Goal: Task Accomplishment & Management: Manage account settings

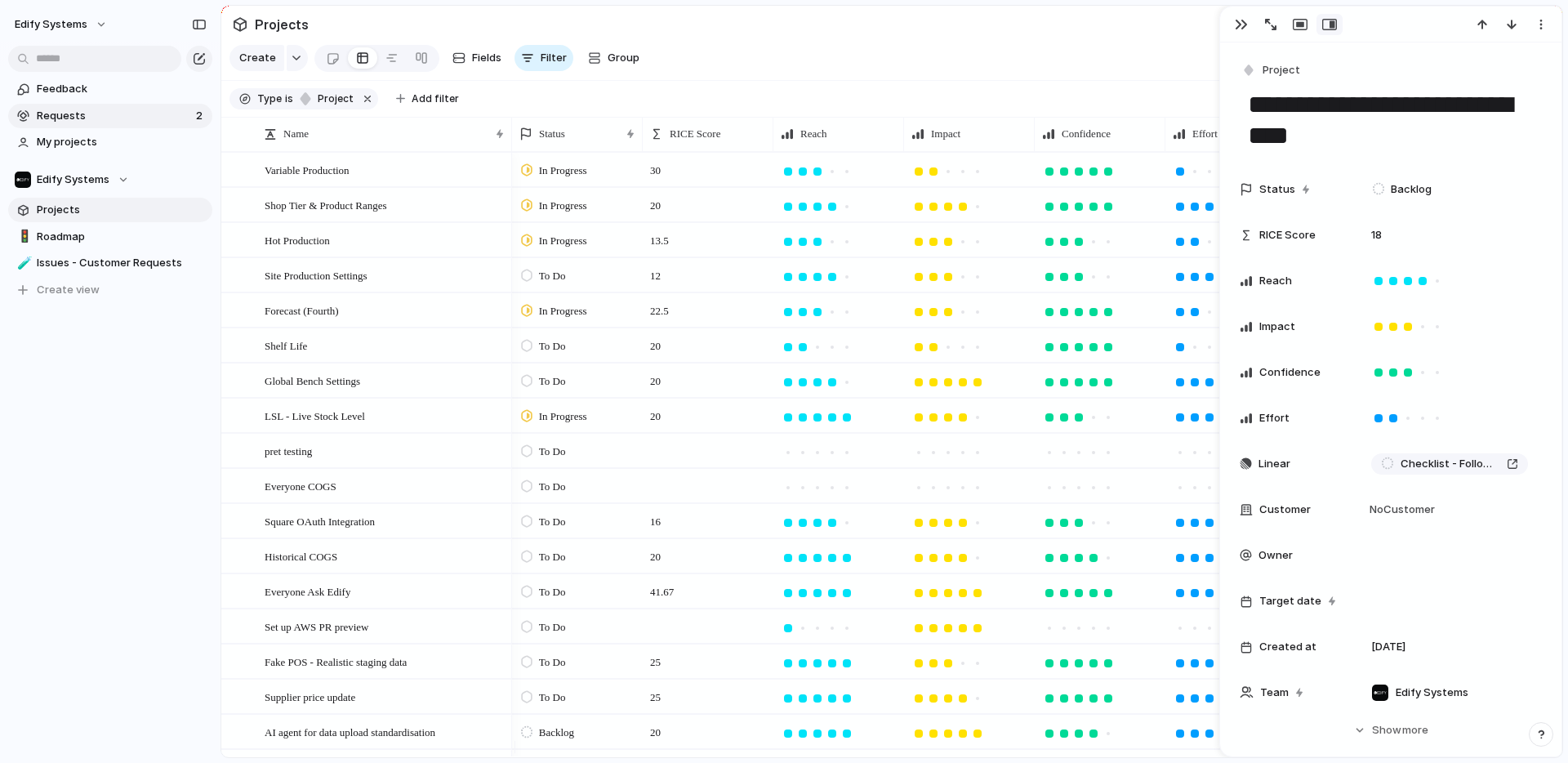
scroll to position [113, 0]
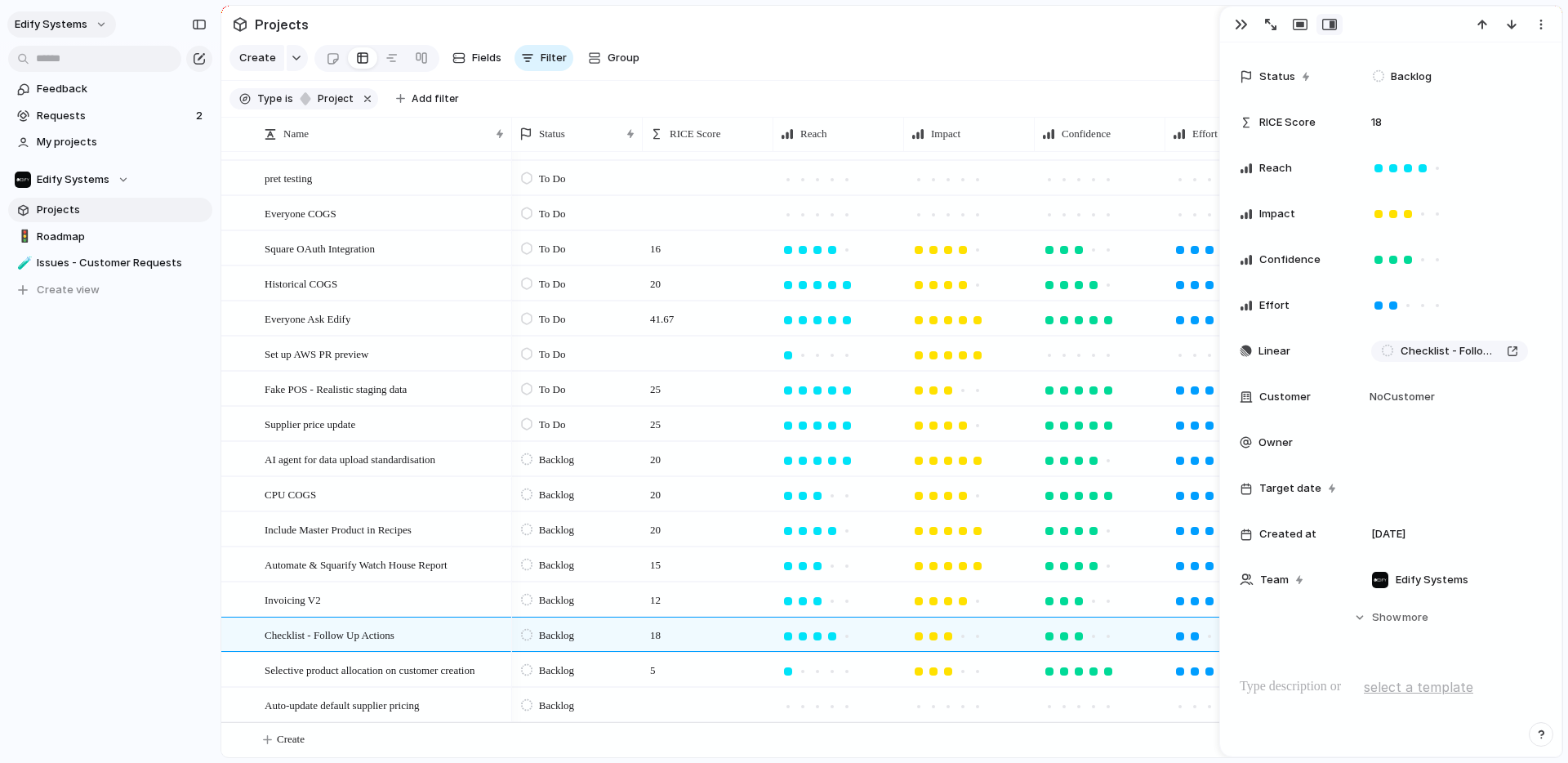
click at [104, 29] on button "Edify Systems" at bounding box center [61, 24] width 109 height 26
click at [78, 60] on span "Settings" at bounding box center [60, 61] width 45 height 16
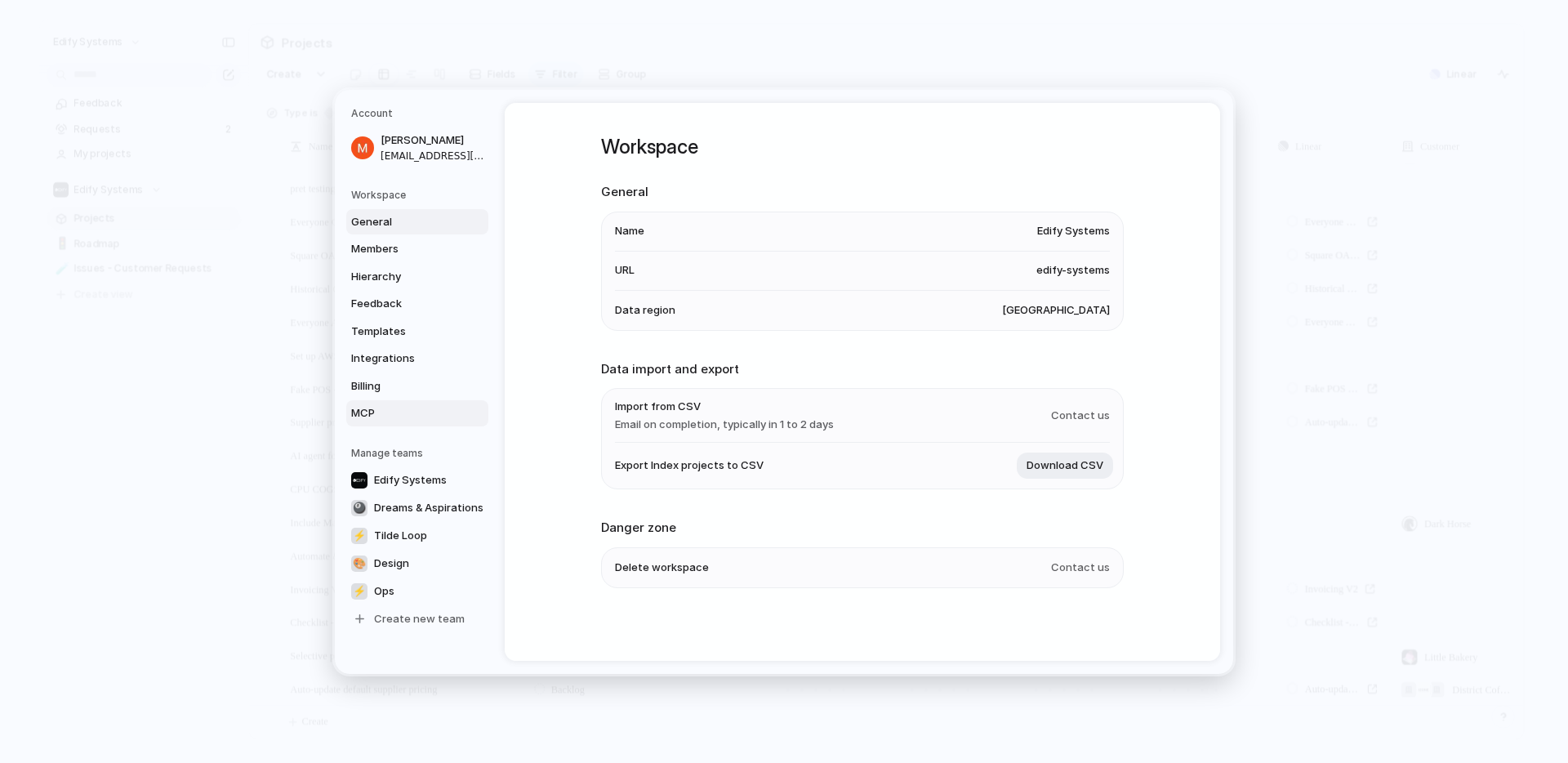
click at [367, 414] on span "MCP" at bounding box center [402, 413] width 104 height 16
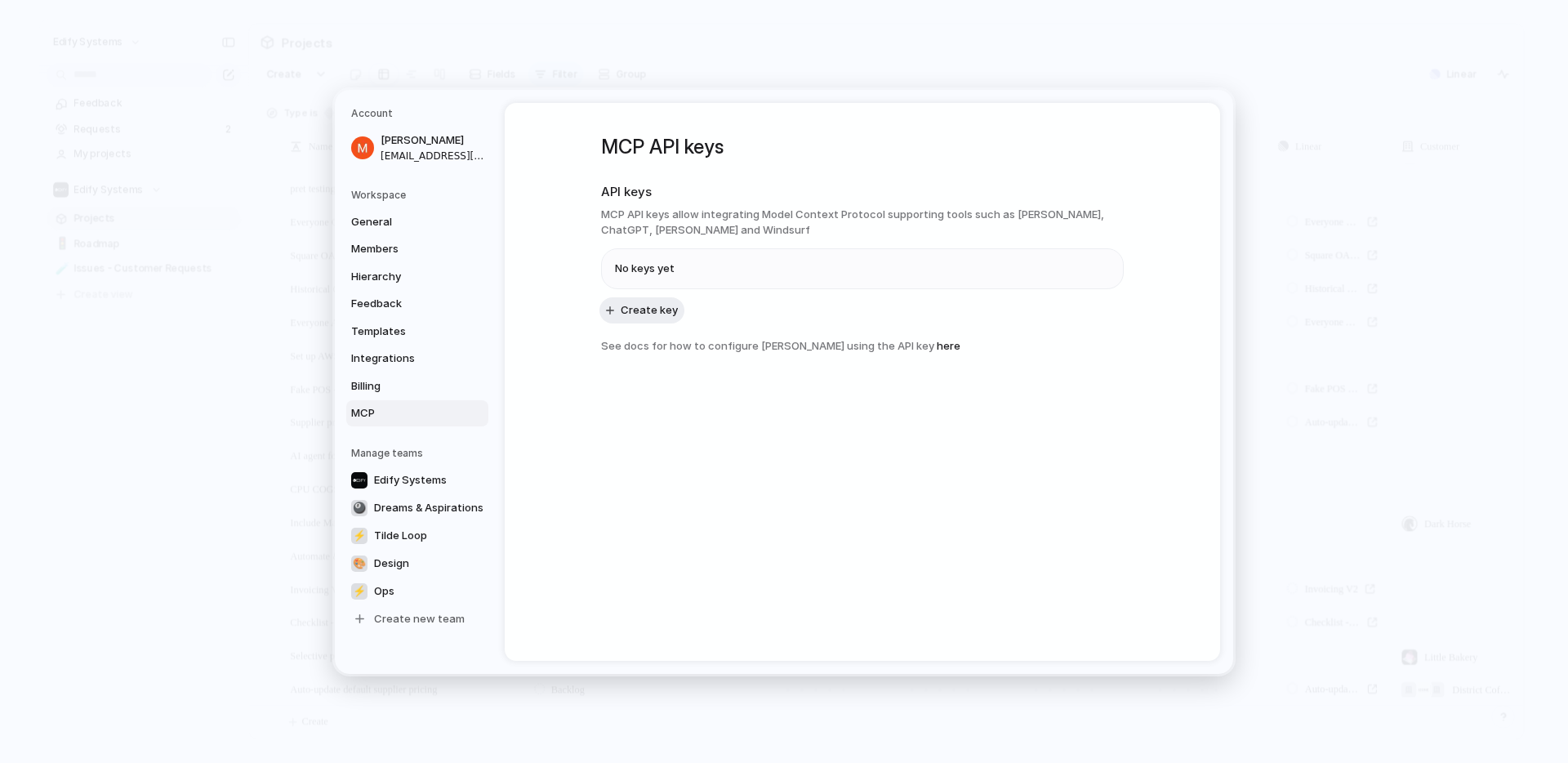
click at [649, 216] on h3 "MCP API keys allow integrating Model Context Protocol supporting tools such as …" at bounding box center [862, 222] width 523 height 32
click at [710, 218] on h3 "MCP API keys allow integrating Model Context Protocol supporting tools such as …" at bounding box center [862, 222] width 523 height 32
drag, startPoint x: 604, startPoint y: 216, endPoint x: 651, endPoint y: 225, distance: 47.9
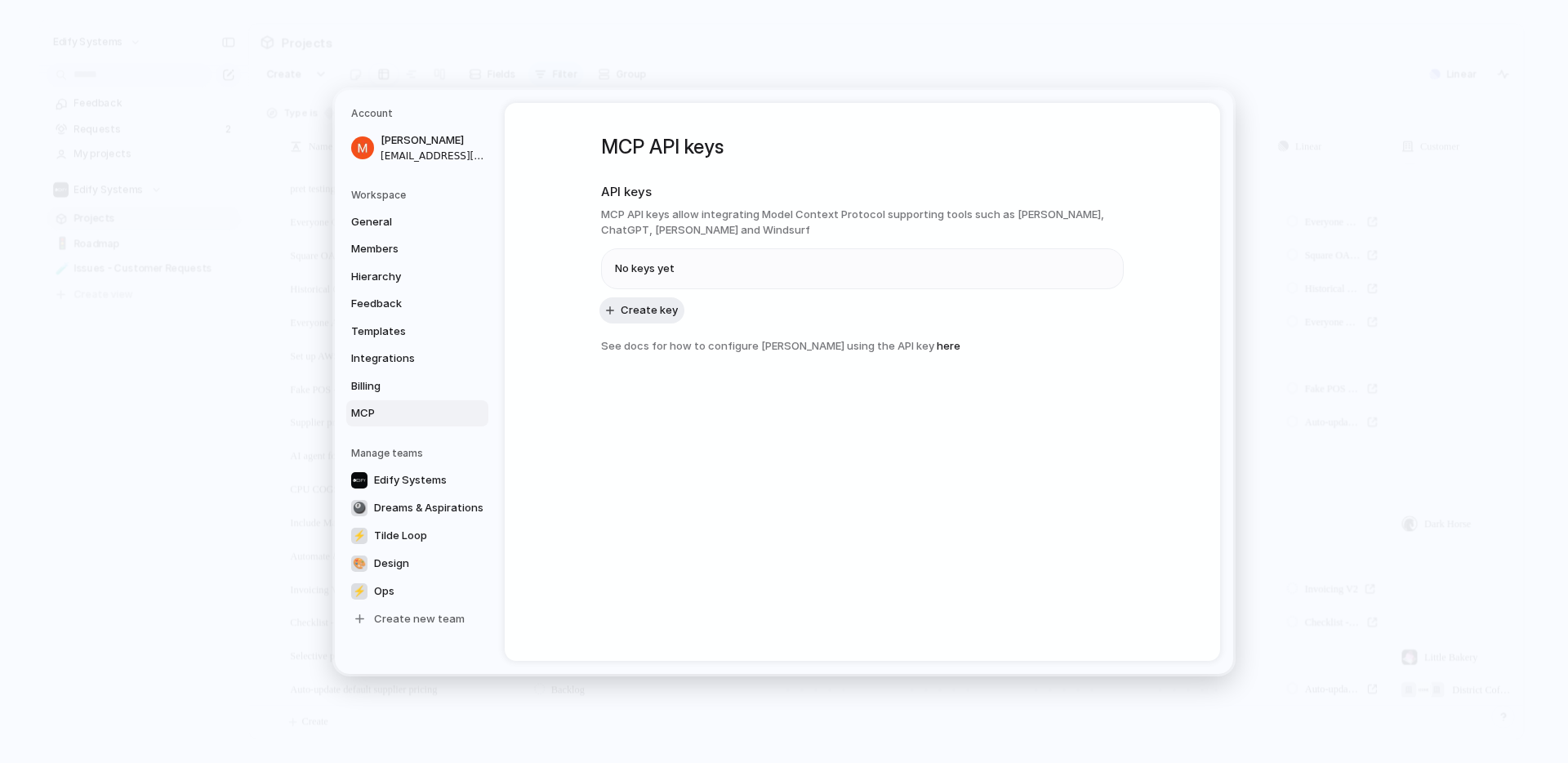
click at [651, 225] on h3 "MCP API keys allow integrating Model Context Protocol supporting tools such as …" at bounding box center [862, 222] width 523 height 32
click at [660, 314] on span "Create key" at bounding box center [649, 309] width 57 height 16
click at [943, 341] on link "here" at bounding box center [948, 345] width 24 height 13
